Goal: Information Seeking & Learning: Check status

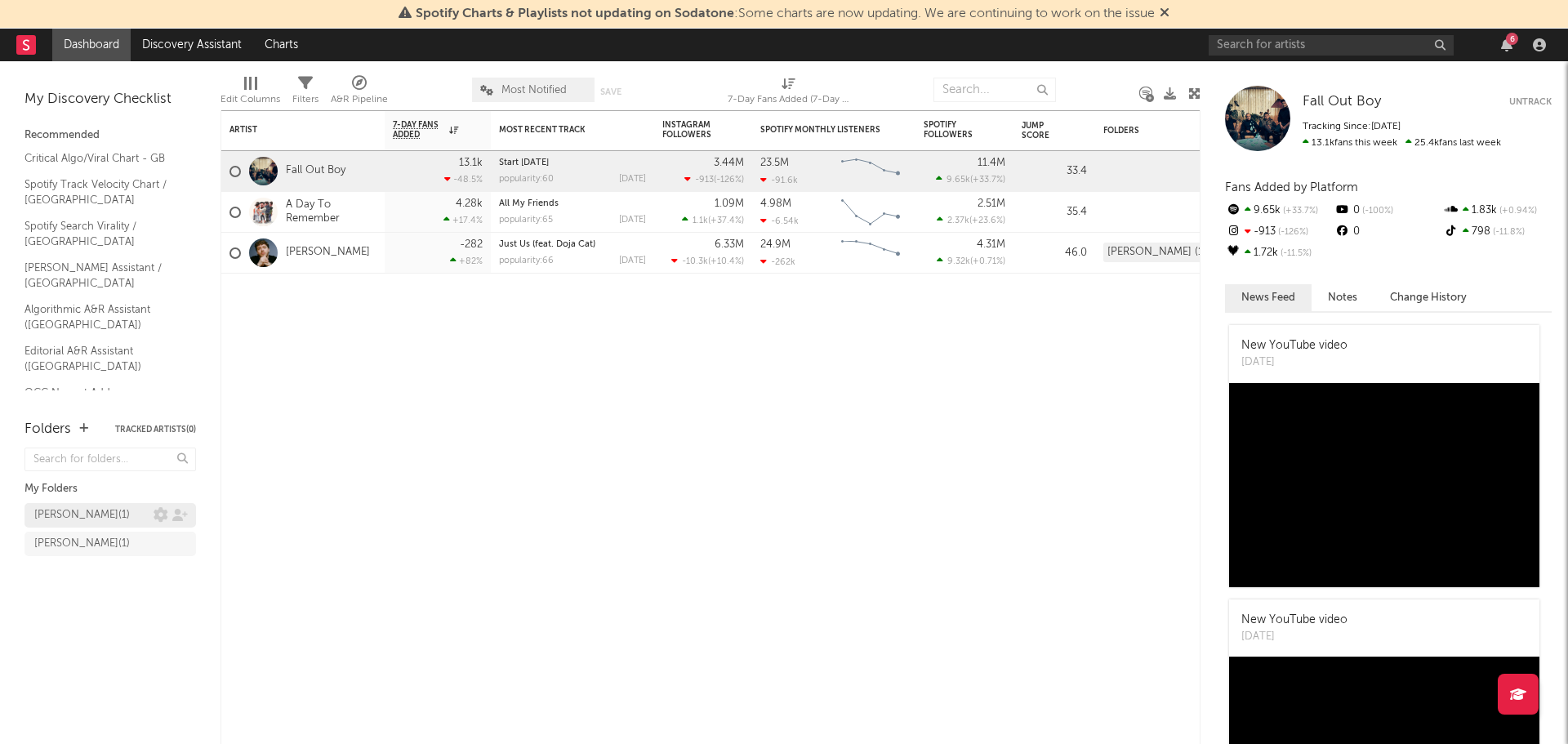
click at [126, 508] on div "[PERSON_NAME] ( 1 )" at bounding box center [94, 515] width 120 height 19
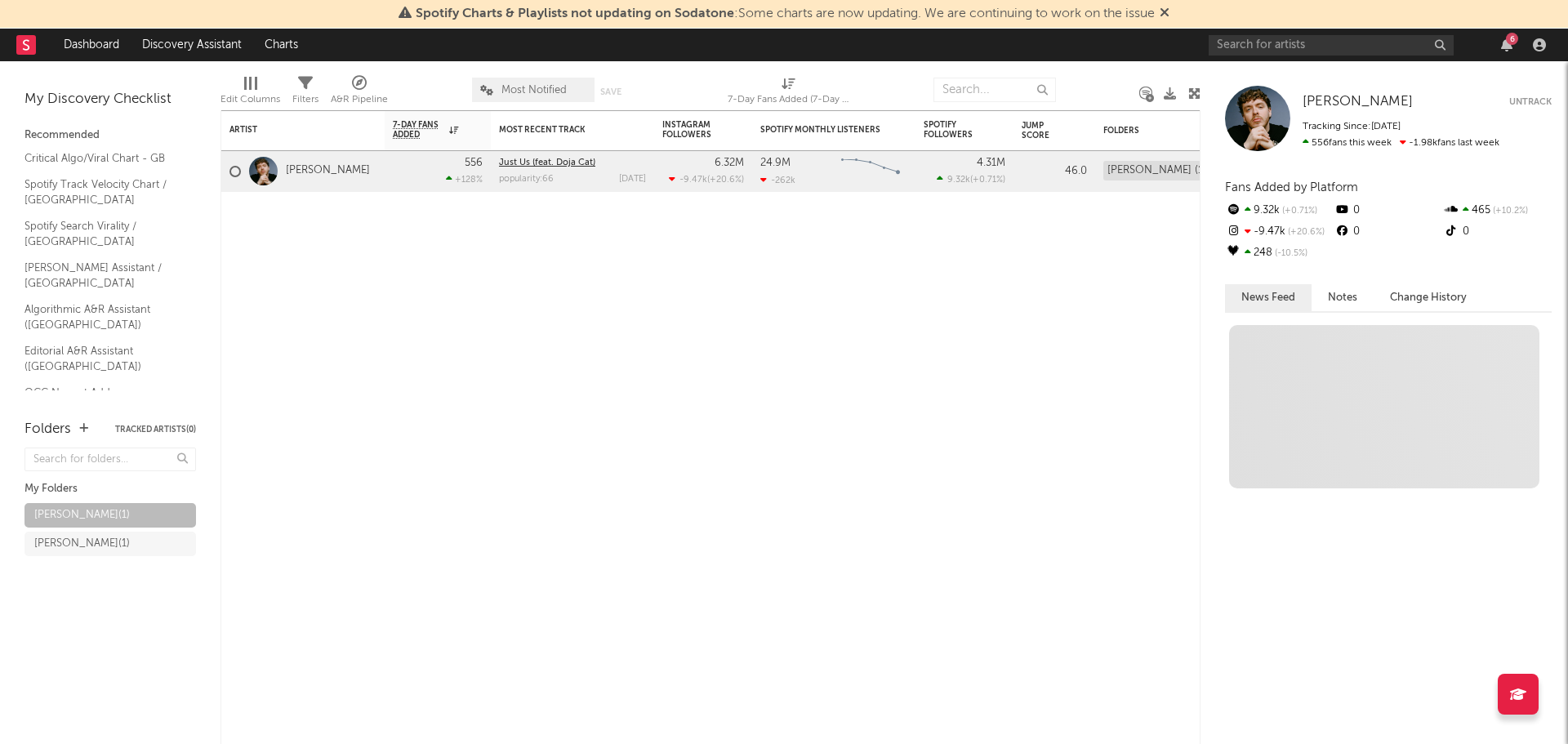
click at [543, 167] on link "Just Us (feat. Doja Cat)" at bounding box center [548, 163] width 96 height 9
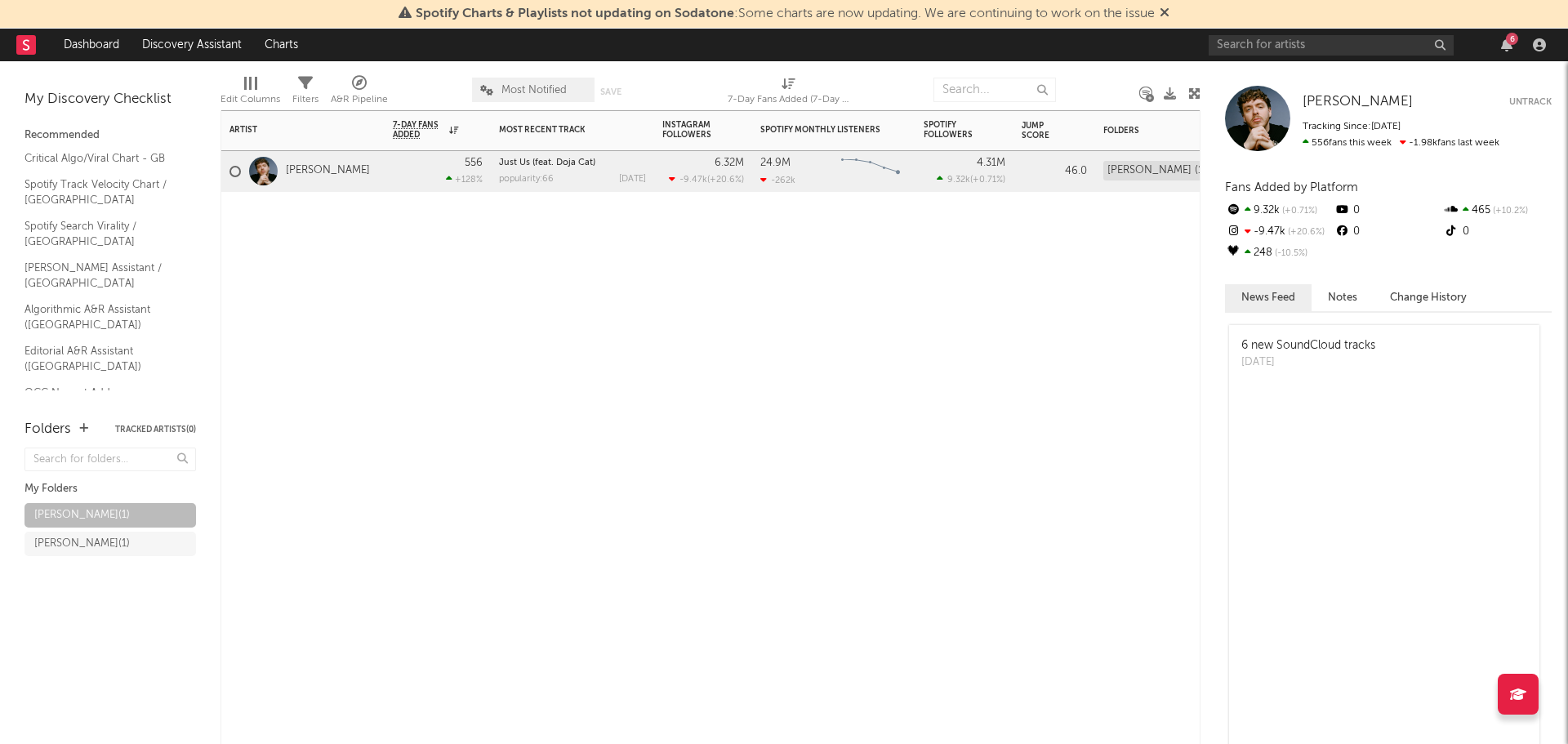
click at [791, 210] on div at bounding box center [834, 216] width 163 height 49
click at [539, 175] on div "Released" at bounding box center [561, 180] width 122 height 10
click at [536, 241] on div "Artist Notifications 7-Day Fans Added WoW % Change Most Recent Track Popularity…" at bounding box center [711, 427] width 980 height 634
click at [593, 279] on div "Artist Notifications 7-Day Fans Added WoW % Change Most Recent Track Popularity…" at bounding box center [711, 427] width 980 height 634
click at [1102, 246] on div "Artist Notifications 7-Day Fans Added WoW % Change Most Recent Track Popularity…" at bounding box center [711, 427] width 980 height 634
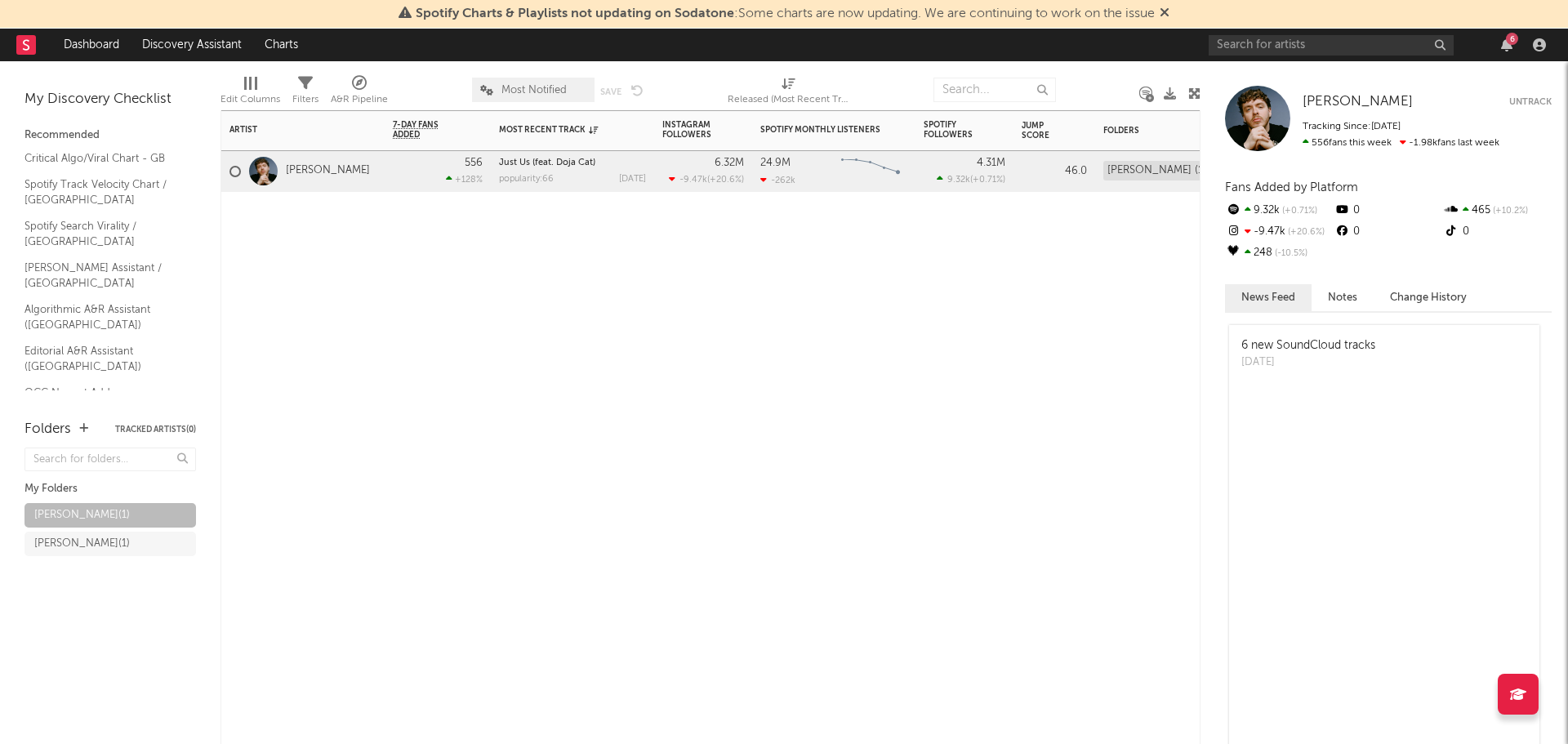
click at [834, 426] on div "Artist Notifications 7-Day Fans Added WoW % Change Most Recent Track Popularity…" at bounding box center [711, 427] width 980 height 634
